Goal: Task Accomplishment & Management: Use online tool/utility

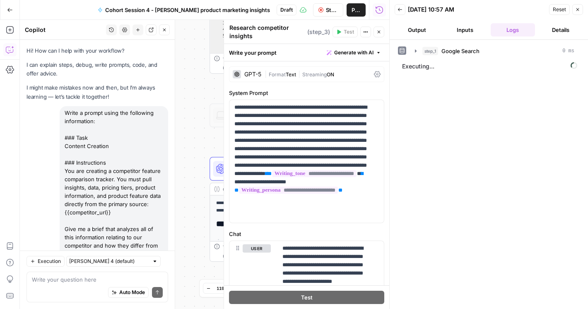
scroll to position [401, 0]
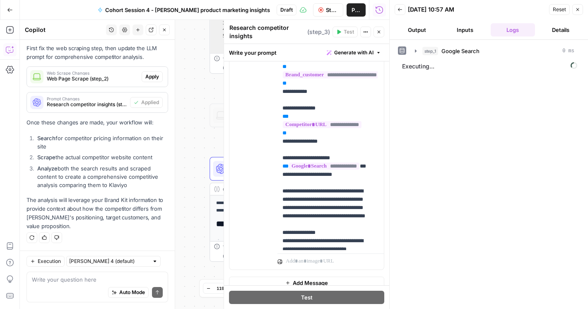
click at [328, 12] on span "Stop Run" at bounding box center [332, 10] width 12 height 8
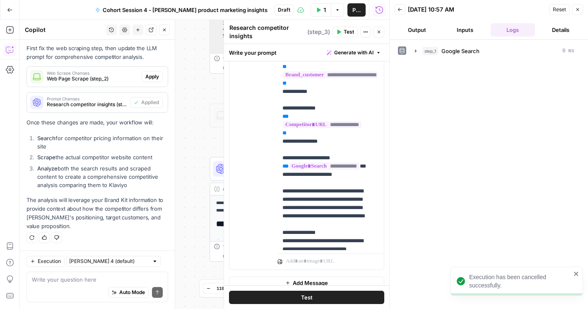
click at [578, 11] on icon "button" at bounding box center [577, 9] width 5 height 5
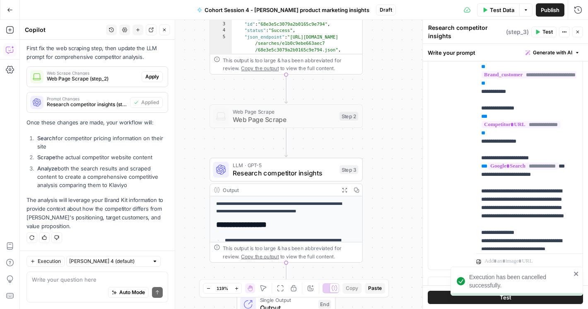
click at [546, 17] on div "Test Data Options Publish Run History" at bounding box center [492, 9] width 192 height 19
click at [547, 12] on span "Publish" at bounding box center [550, 10] width 19 height 8
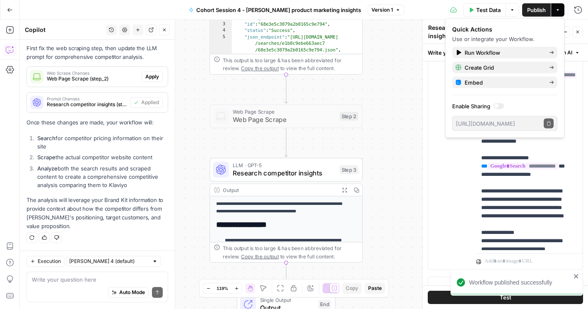
click at [376, 7] on span "Version 1" at bounding box center [383, 9] width 22 height 7
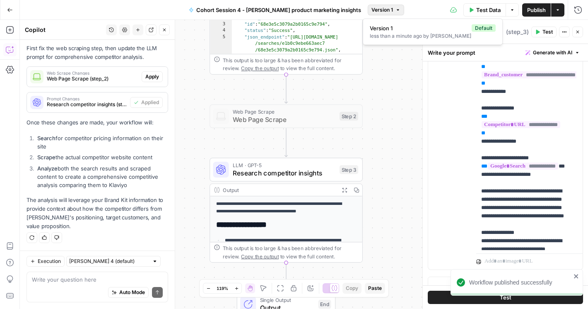
click at [11, 7] on icon "button" at bounding box center [10, 10] width 6 height 6
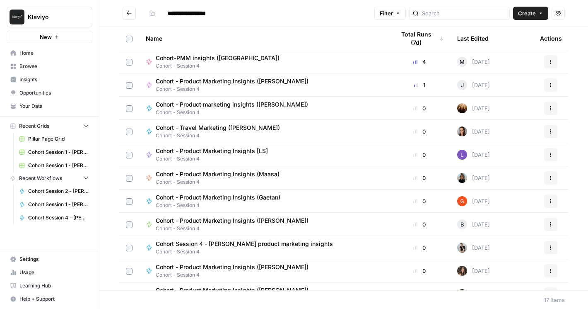
click at [44, 56] on span "Home" at bounding box center [53, 52] width 69 height 7
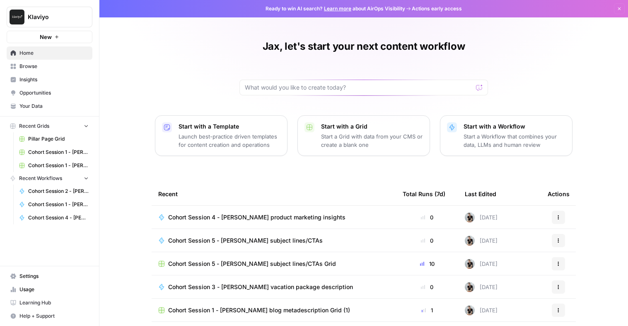
click at [43, 66] on span "Browse" at bounding box center [53, 66] width 69 height 7
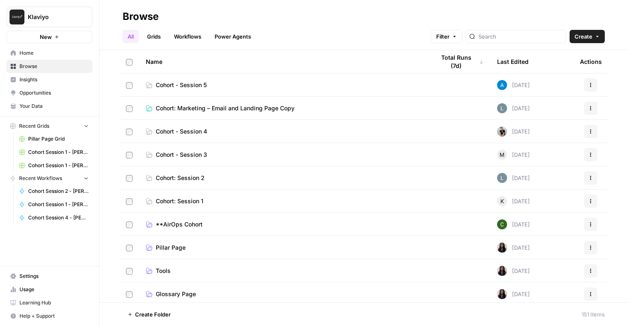
click at [185, 132] on span "Cohort - Session 4" at bounding box center [181, 131] width 51 height 8
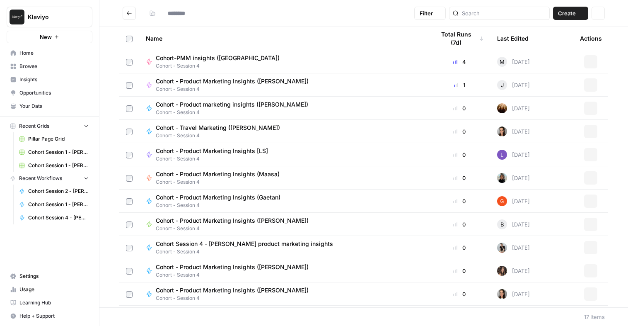
type input "**********"
click at [131, 8] on button "Go back" at bounding box center [129, 13] width 13 height 13
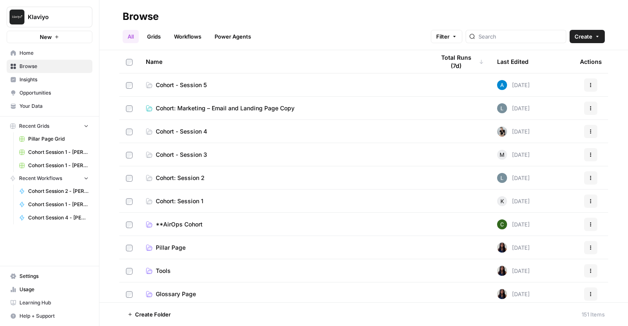
click at [181, 112] on span "Cohort: Marketing – Email and Landing Page Copy" at bounding box center [225, 108] width 139 height 8
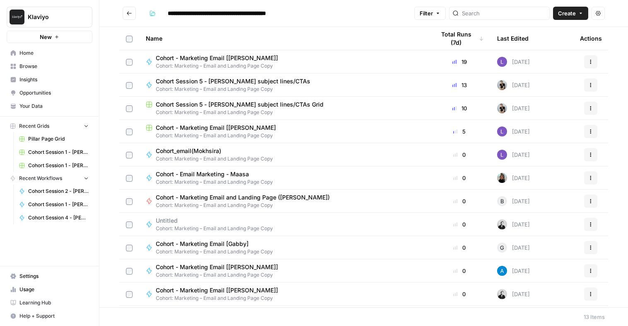
click at [180, 82] on span "Cohort Session 5 - [PERSON_NAME] subject lines/CTAs" at bounding box center [233, 81] width 155 height 8
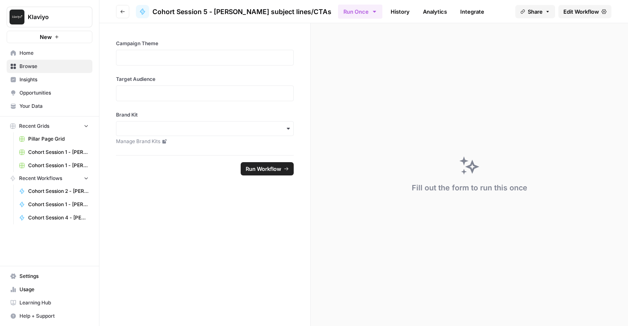
click at [583, 11] on span "Edit Workflow" at bounding box center [581, 11] width 36 height 8
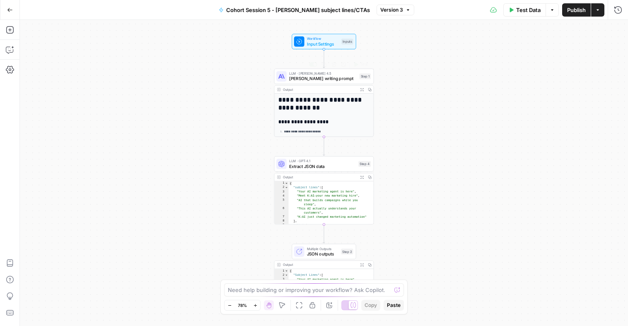
click at [314, 77] on span "Claude Sonnet writing prompt" at bounding box center [323, 78] width 68 height 7
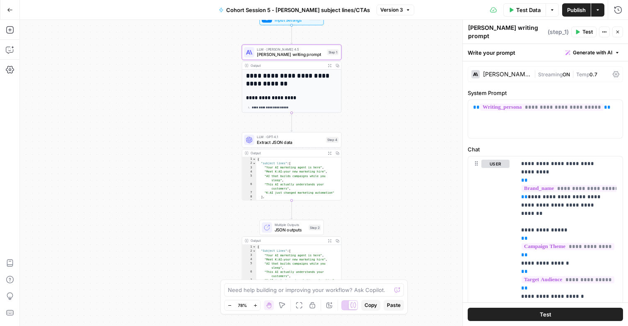
drag, startPoint x: 413, startPoint y: 208, endPoint x: 381, endPoint y: 184, distance: 40.3
click at [381, 184] on div "**********" at bounding box center [324, 173] width 608 height 306
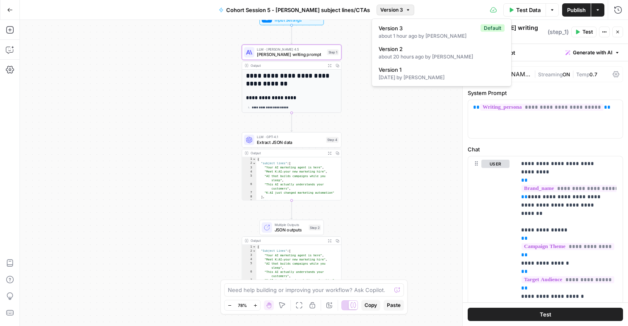
click at [382, 12] on span "Version 3" at bounding box center [391, 9] width 23 height 7
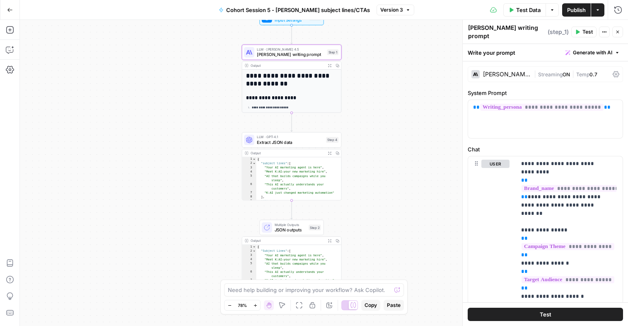
click at [9, 10] on icon "button" at bounding box center [10, 10] width 6 height 6
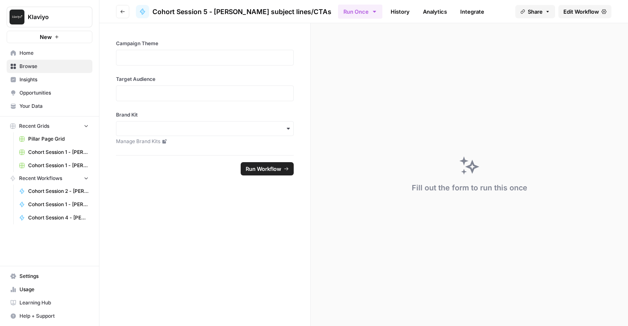
click at [121, 11] on icon "button" at bounding box center [123, 11] width 4 height 3
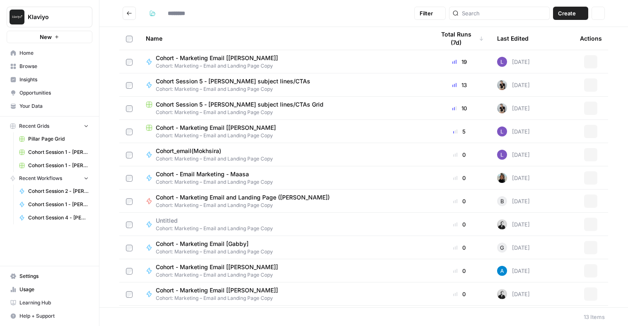
type input "**********"
click at [255, 83] on span "Cohort Session 5 - [PERSON_NAME] subject lines/CTAs" at bounding box center [233, 81] width 155 height 8
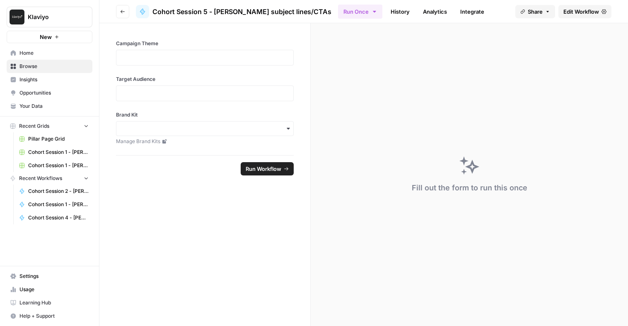
click at [578, 15] on span "Edit Workflow" at bounding box center [581, 11] width 36 height 8
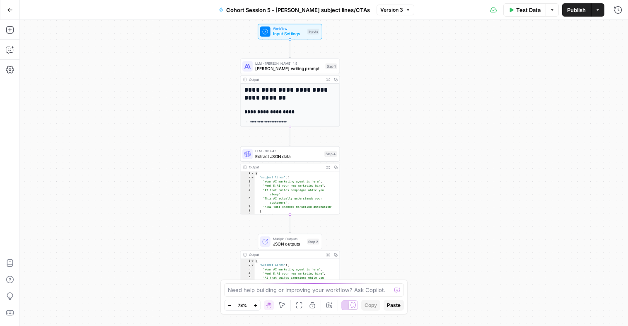
drag, startPoint x: 404, startPoint y: 186, endPoint x: 371, endPoint y: 177, distance: 34.8
click at [371, 177] on div "**********" at bounding box center [324, 173] width 608 height 306
click at [15, 14] on button "Go Back" at bounding box center [9, 9] width 15 height 15
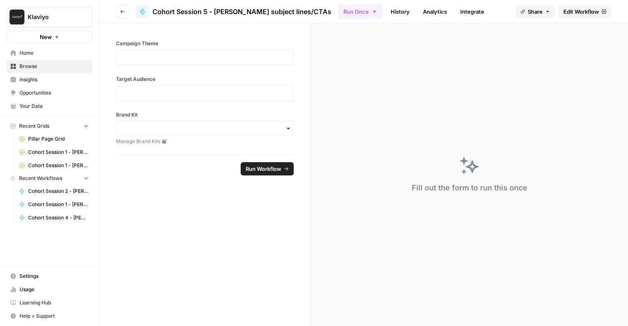
click at [40, 68] on span "Browse" at bounding box center [53, 66] width 69 height 7
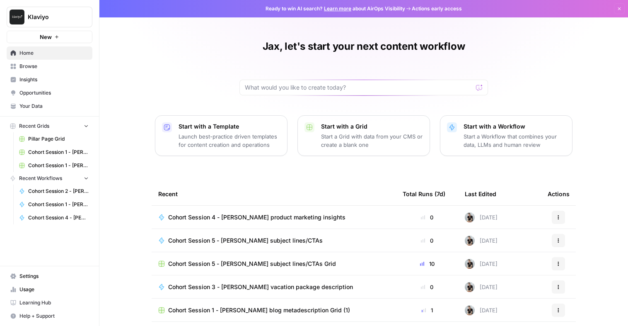
click at [48, 304] on span "Learning Hub" at bounding box center [53, 302] width 69 height 7
